Goal: Task Accomplishment & Management: Manage account settings

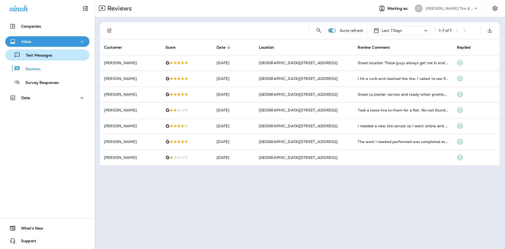
click at [70, 52] on div "Text Messages" at bounding box center [47, 55] width 80 height 8
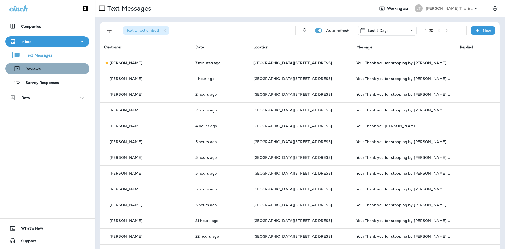
click at [68, 72] on div "Reviews" at bounding box center [47, 69] width 80 height 8
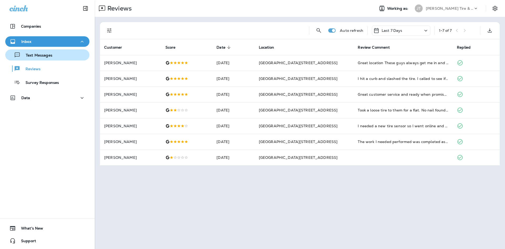
click at [66, 55] on div "Text Messages" at bounding box center [47, 55] width 80 height 8
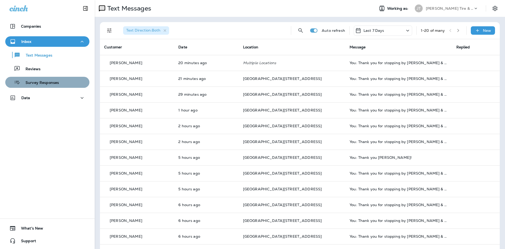
click at [53, 77] on button "Survey Responses" at bounding box center [47, 82] width 84 height 11
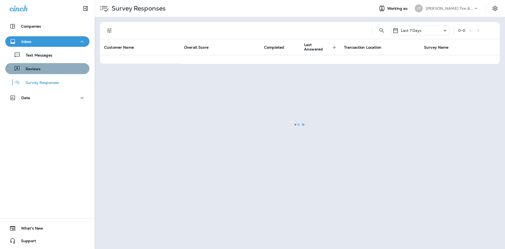
click at [49, 71] on div "Reviews" at bounding box center [47, 69] width 80 height 8
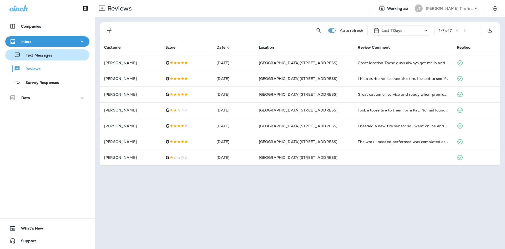
click at [22, 59] on button "Text Messages" at bounding box center [47, 54] width 84 height 11
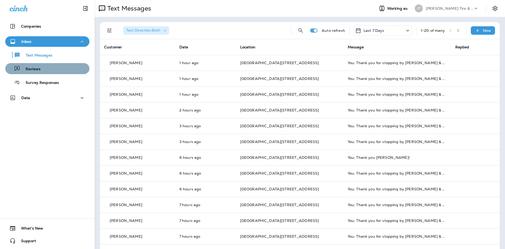
click at [58, 72] on div "Reviews" at bounding box center [47, 69] width 80 height 8
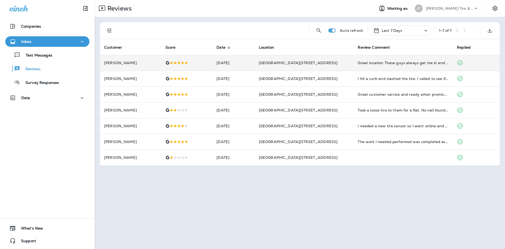
click at [199, 64] on div at bounding box center [186, 63] width 43 height 4
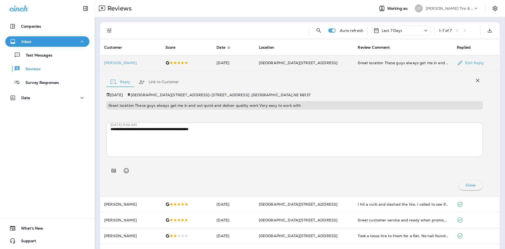
click at [212, 67] on td at bounding box center [186, 63] width 51 height 16
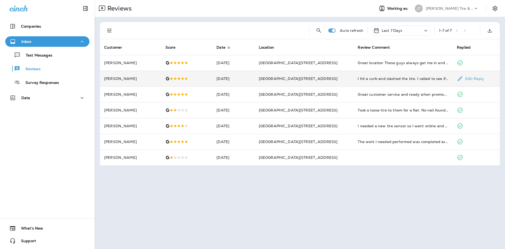
click at [148, 81] on td "[PERSON_NAME]" at bounding box center [130, 79] width 61 height 16
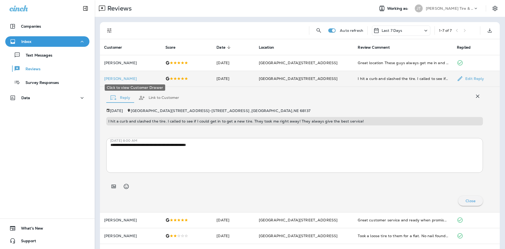
click at [154, 79] on p "[PERSON_NAME]" at bounding box center [130, 78] width 53 height 4
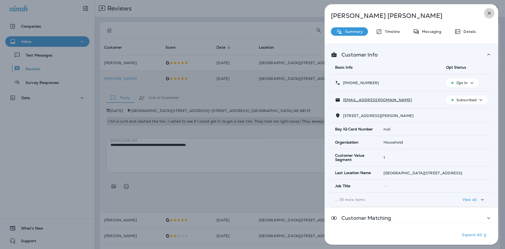
click at [488, 15] on icon "button" at bounding box center [489, 13] width 6 height 6
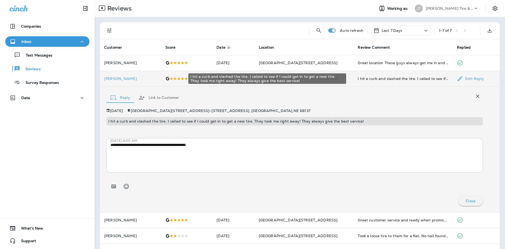
click at [357, 79] on div "I hit a curb and slashed the tire. I called to see if I could get in to get a n…" at bounding box center [402, 78] width 91 height 5
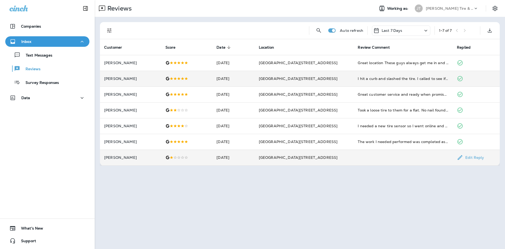
click at [319, 156] on td "[GEOGRAPHIC_DATA][STREET_ADDRESS]" at bounding box center [303, 158] width 99 height 16
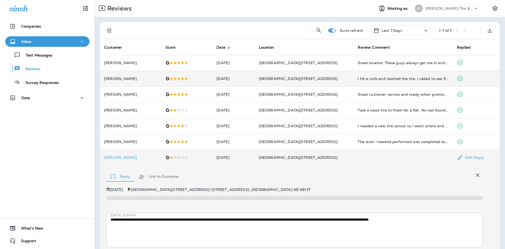
click at [329, 161] on td "[GEOGRAPHIC_DATA][STREET_ADDRESS]" at bounding box center [303, 158] width 99 height 16
